Goal: Task Accomplishment & Management: Manage account settings

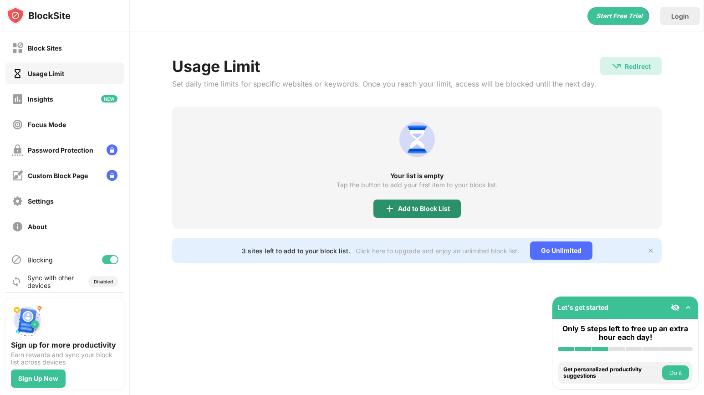
click at [401, 208] on div "Add to Block List" at bounding box center [424, 208] width 52 height 7
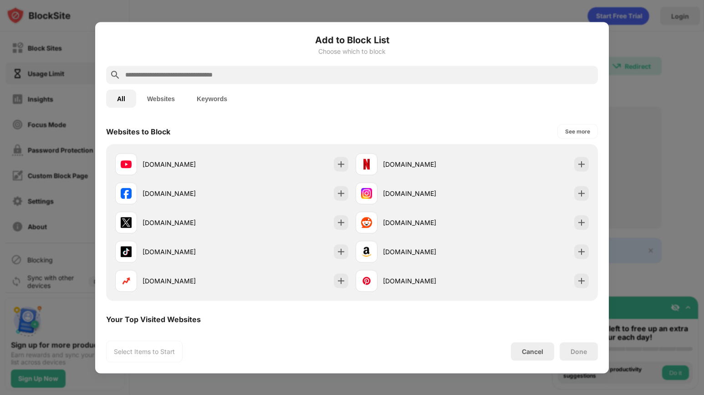
click at [195, 74] on input "text" at bounding box center [359, 74] width 470 height 11
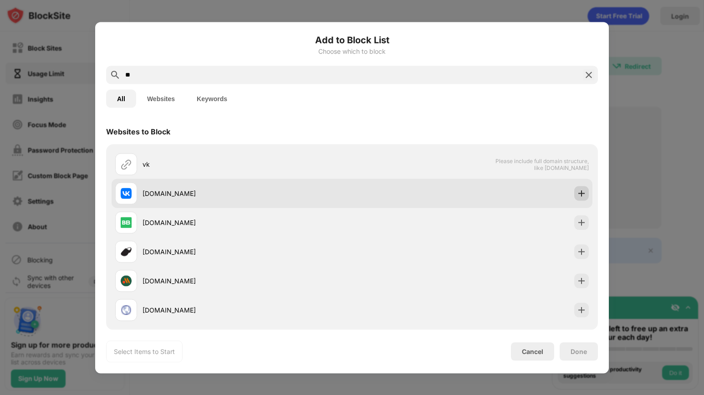
type input "**"
click at [577, 189] on img at bounding box center [581, 192] width 9 height 9
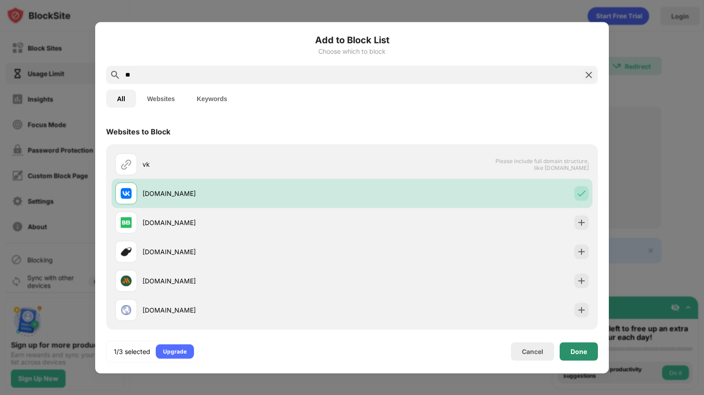
click at [582, 345] on div "Done" at bounding box center [578, 351] width 38 height 18
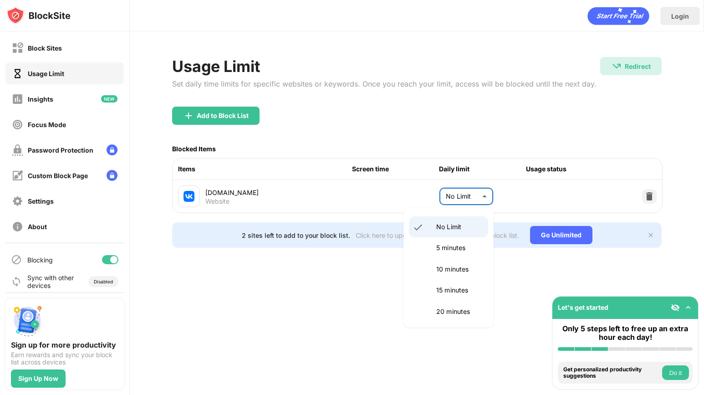
click at [460, 198] on body "Block Sites Usage Limit Insights Focus Mode Password Protection Custom Block Pa…" at bounding box center [352, 197] width 704 height 395
click at [455, 252] on p "5 minutes" at bounding box center [459, 248] width 46 height 10
type input "*"
